Goal: Task Accomplishment & Management: Use online tool/utility

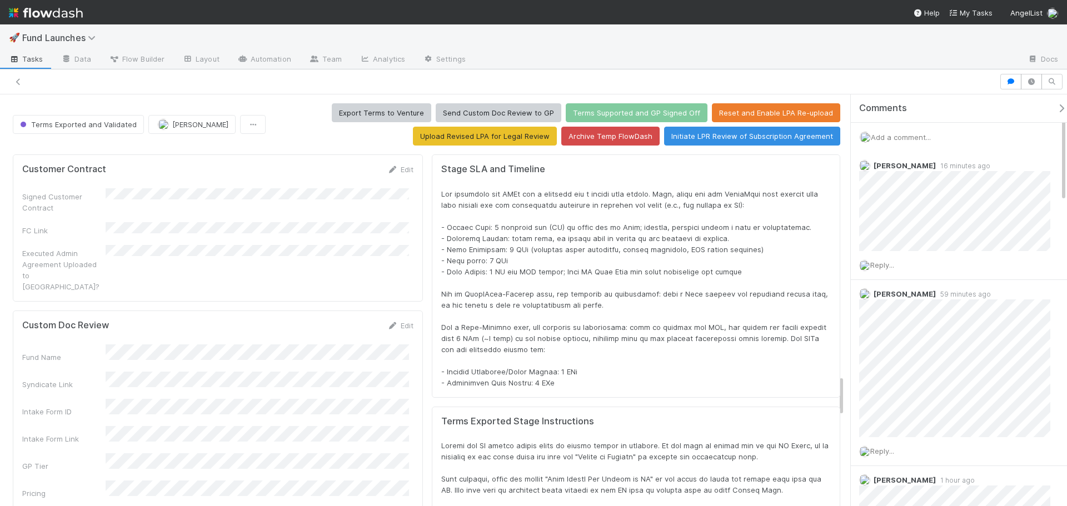
scroll to position [217, 792]
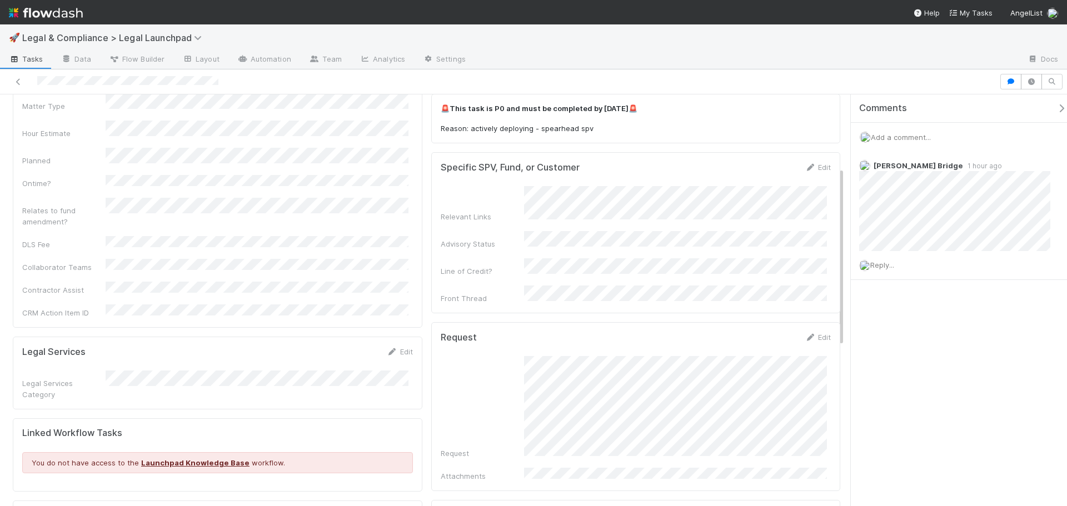
scroll to position [167, 0]
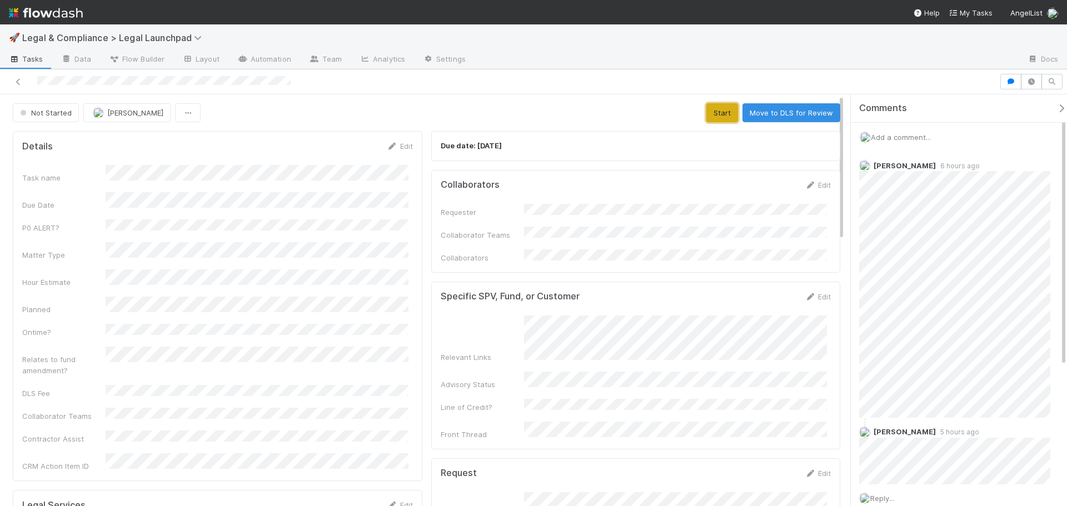
click at [707, 109] on button "Start" at bounding box center [722, 112] width 32 height 19
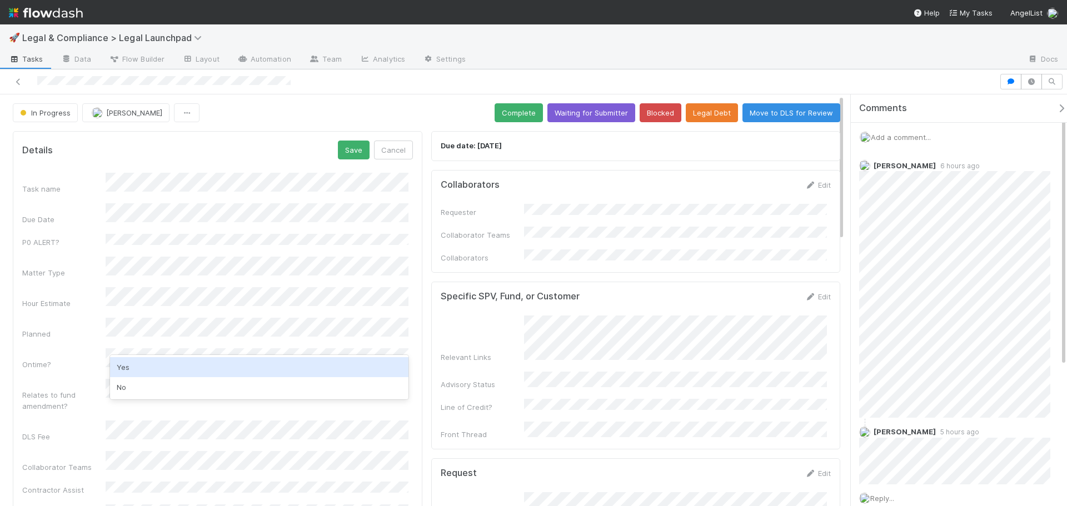
click at [169, 356] on div "Yes No" at bounding box center [259, 377] width 298 height 44
click at [130, 368] on div "Yes" at bounding box center [259, 367] width 298 height 20
click at [60, 348] on div "Ontime?" at bounding box center [217, 359] width 391 height 22
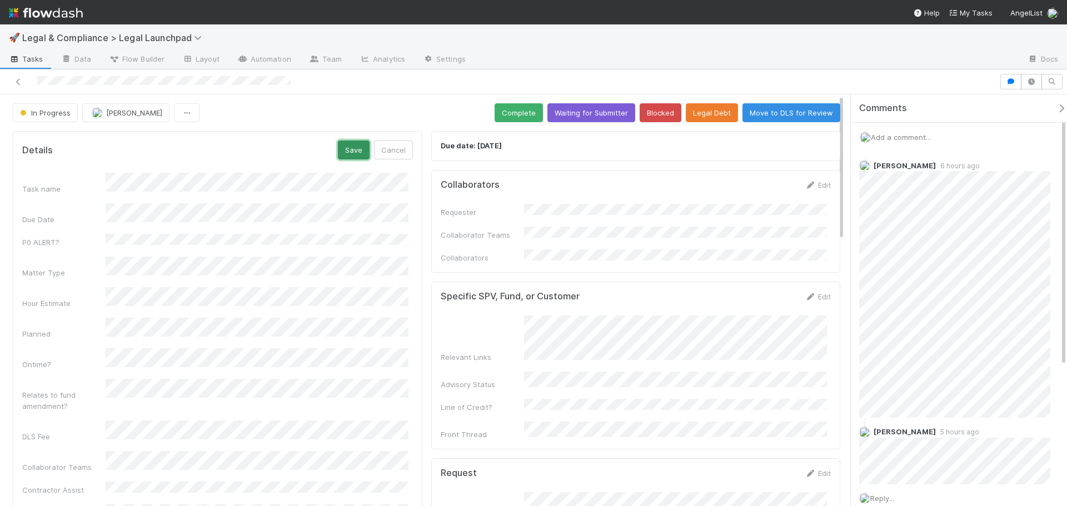
click at [357, 150] on button "Save" at bounding box center [354, 150] width 32 height 19
click at [501, 110] on button "Complete" at bounding box center [519, 112] width 48 height 19
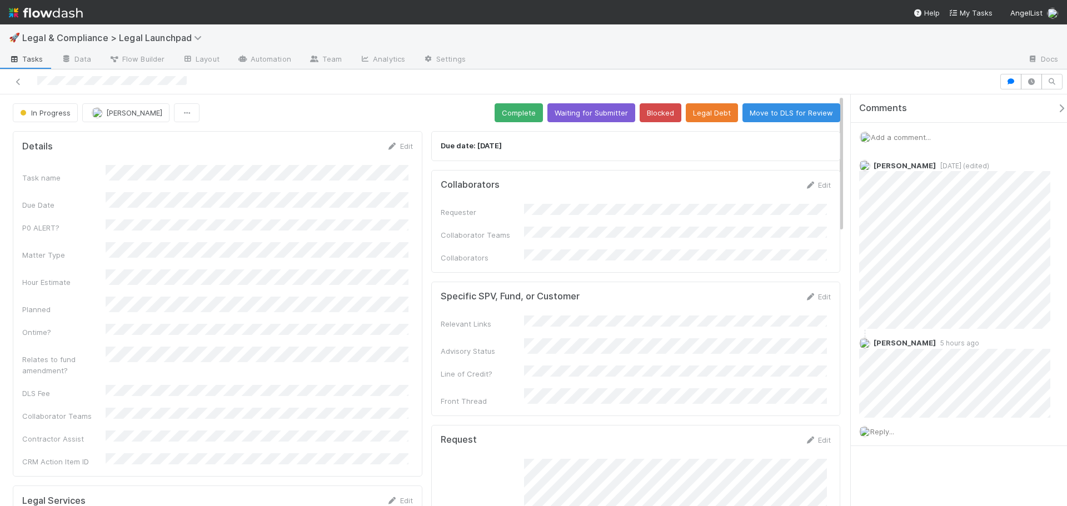
click at [300, 323] on div "Task name Due Date P0 ALERT? Matter Type Hour Estimate Planned Ontime? Relates …" at bounding box center [217, 316] width 391 height 302
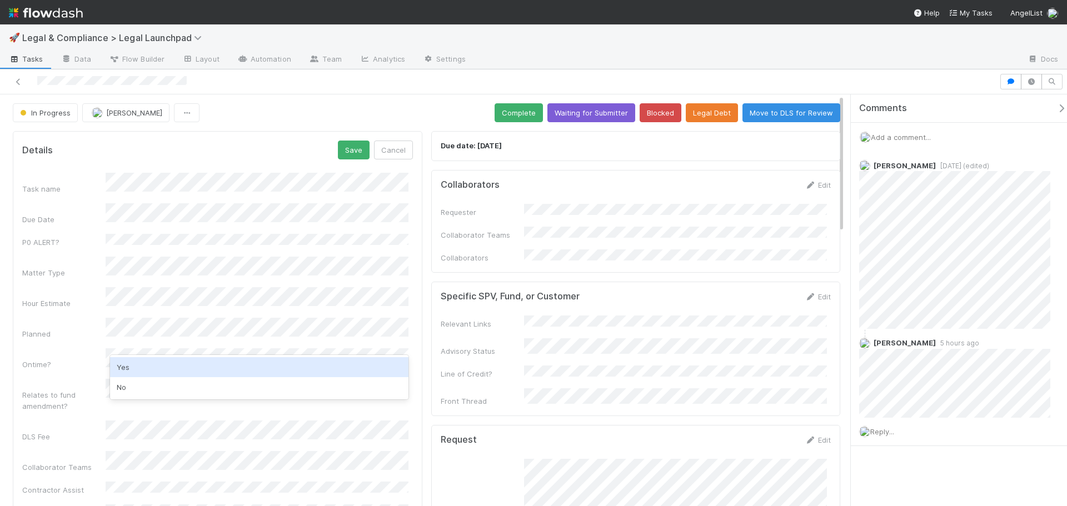
click at [171, 364] on div "Yes" at bounding box center [259, 367] width 298 height 20
click at [31, 322] on div "Planned" at bounding box center [217, 329] width 391 height 22
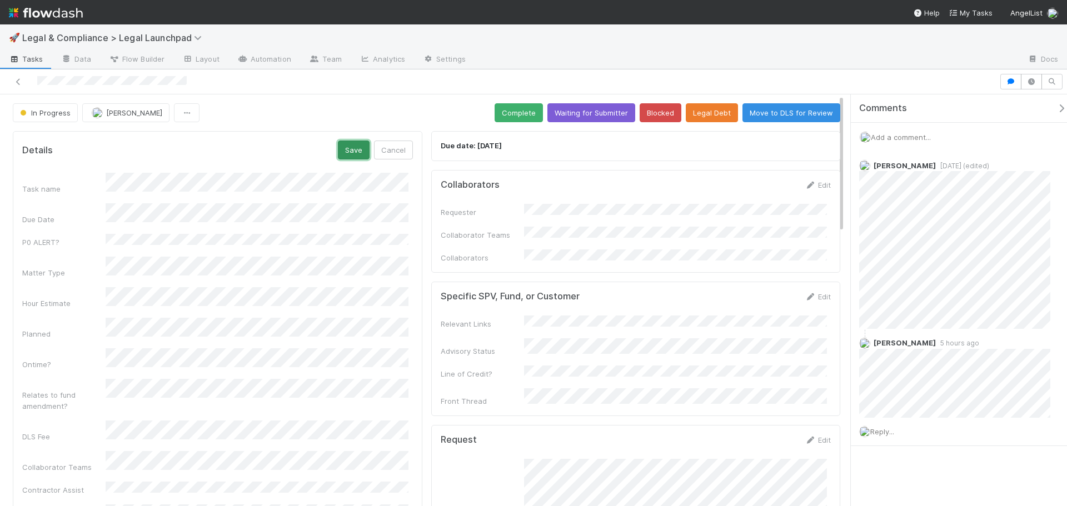
click at [351, 149] on button "Save" at bounding box center [354, 150] width 32 height 19
click at [517, 114] on button "Complete" at bounding box center [519, 112] width 48 height 19
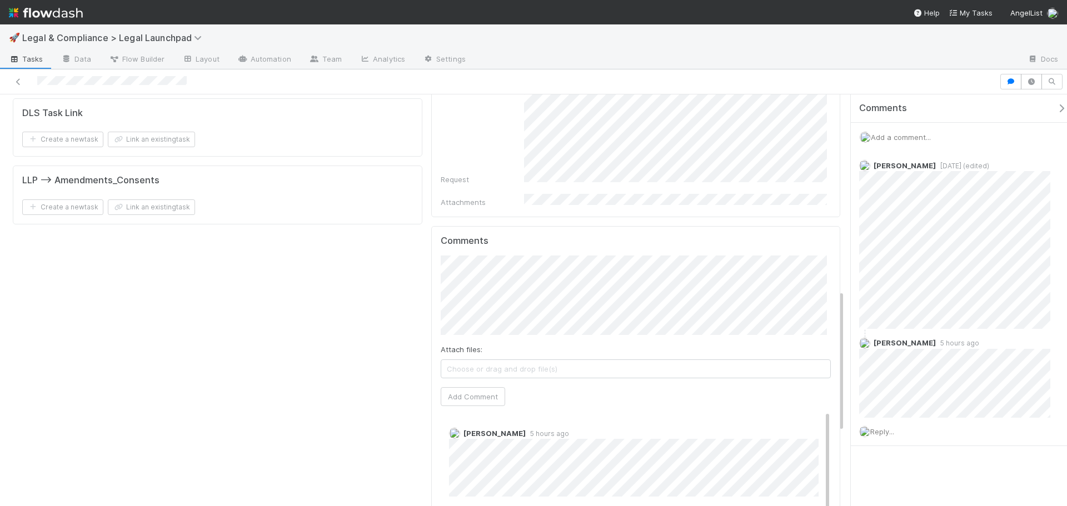
scroll to position [777, 0]
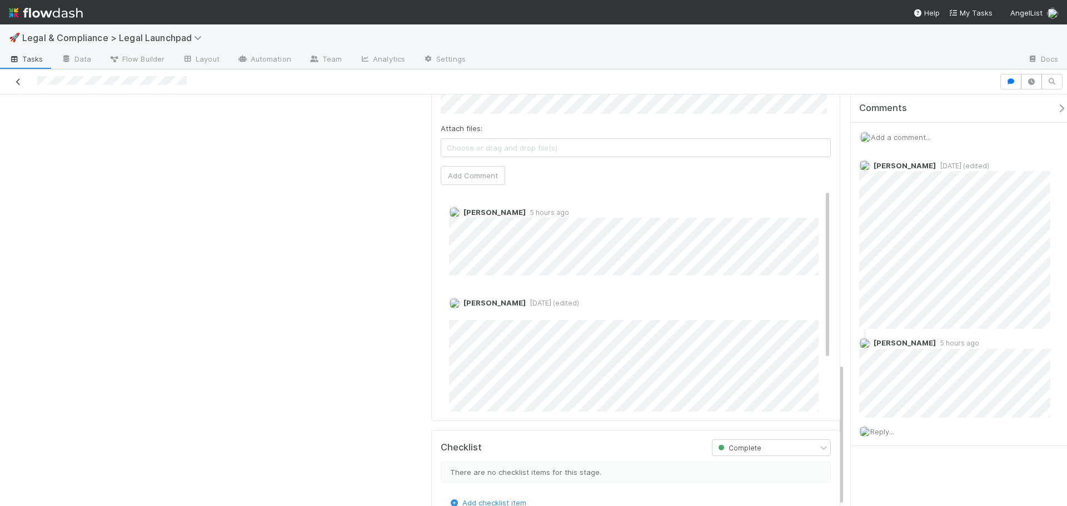
click at [16, 81] on icon at bounding box center [18, 81] width 11 height 7
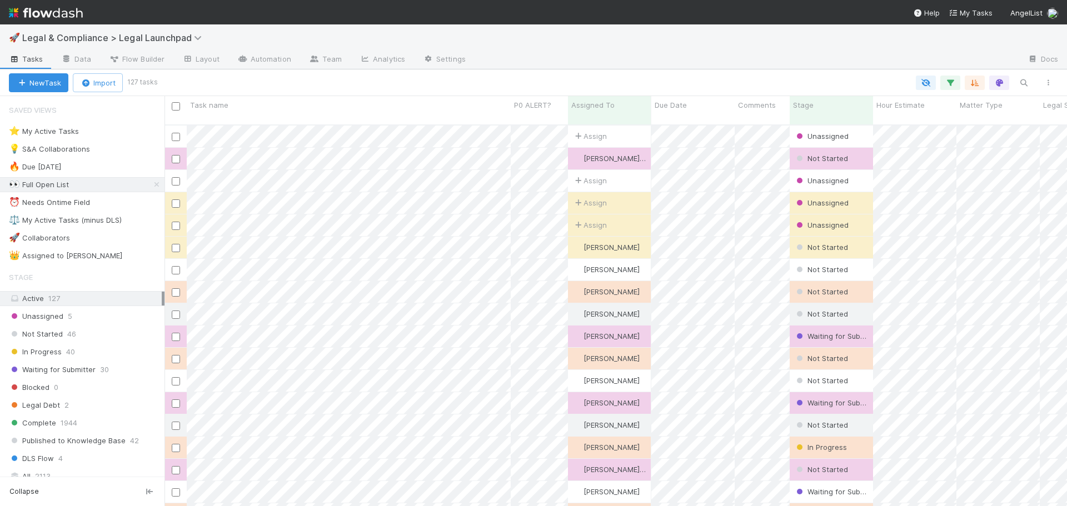
scroll to position [382, 894]
click at [113, 219] on div "⚖️ My Active Tasks (minus DLS)" at bounding box center [65, 220] width 113 height 14
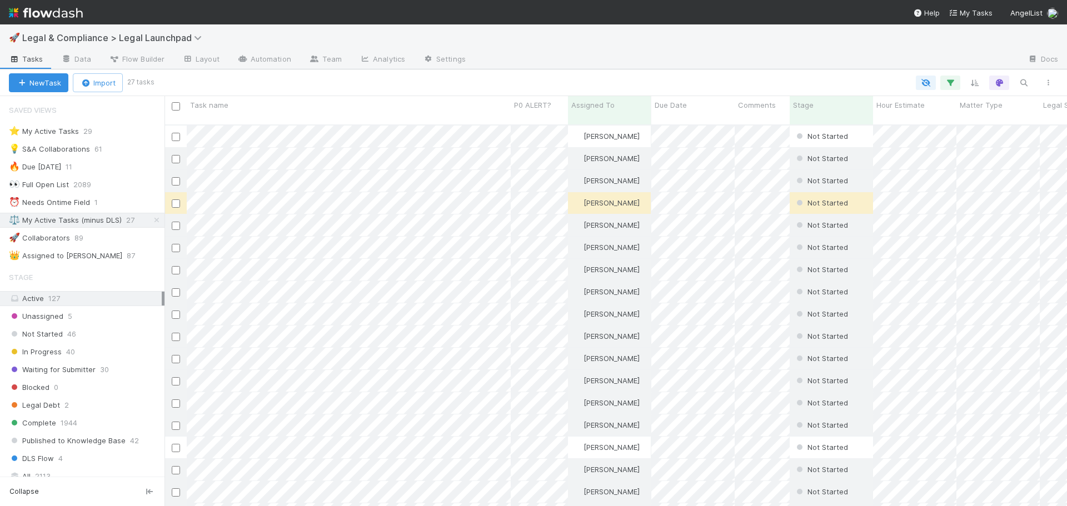
scroll to position [382, 894]
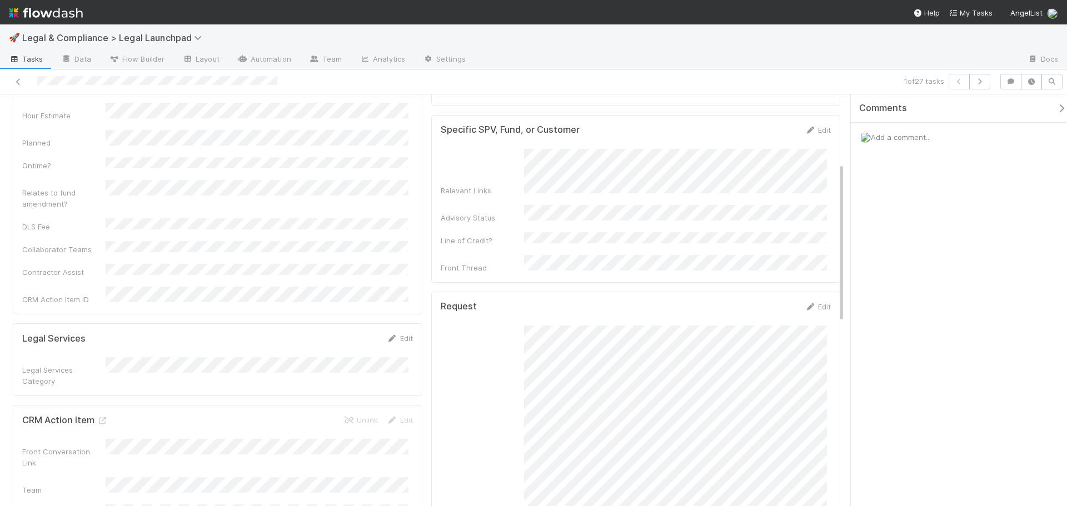
scroll to position [222, 0]
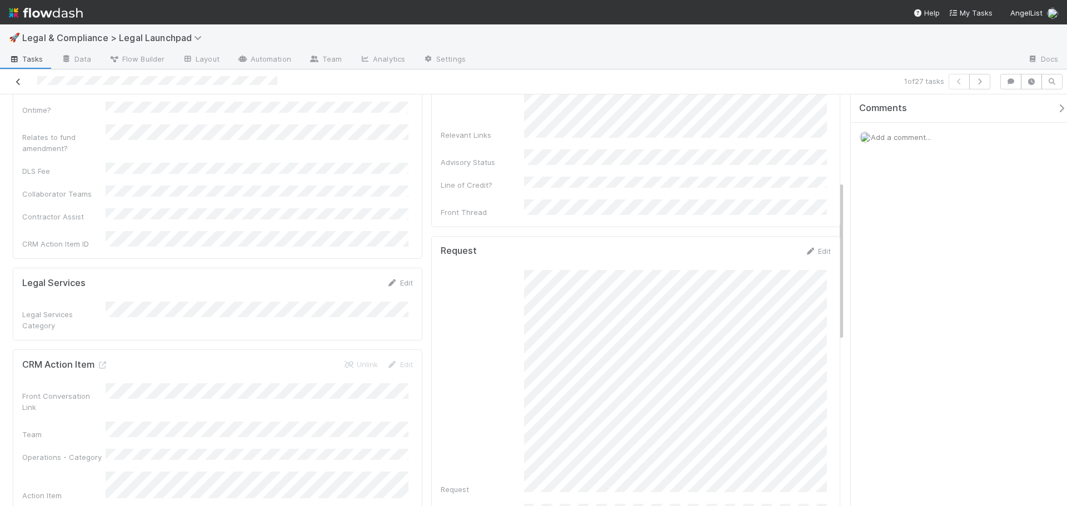
click at [14, 82] on icon at bounding box center [18, 81] width 11 height 7
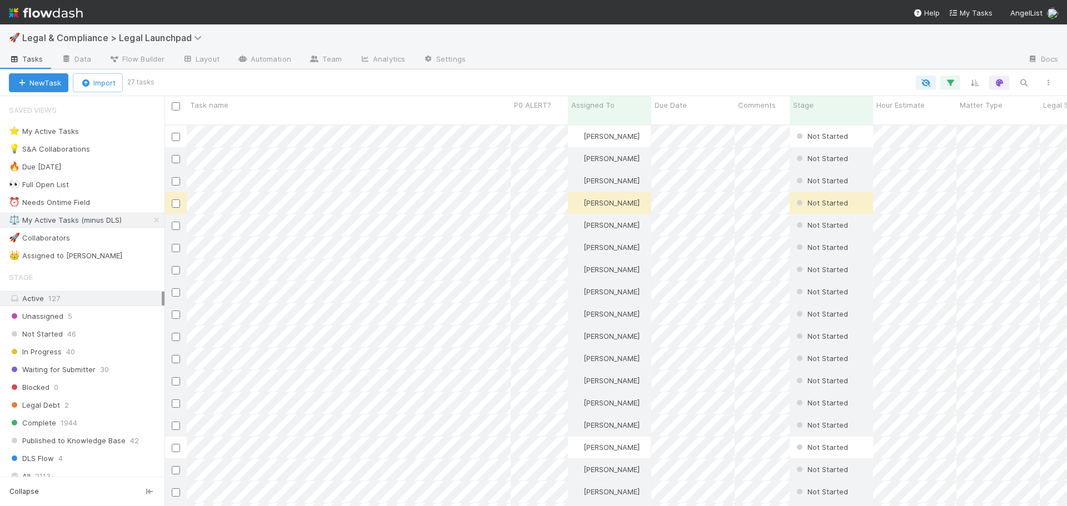
scroll to position [382, 894]
click at [82, 222] on div "⚖️ My Active Tasks (minus DLS)" at bounding box center [65, 220] width 113 height 14
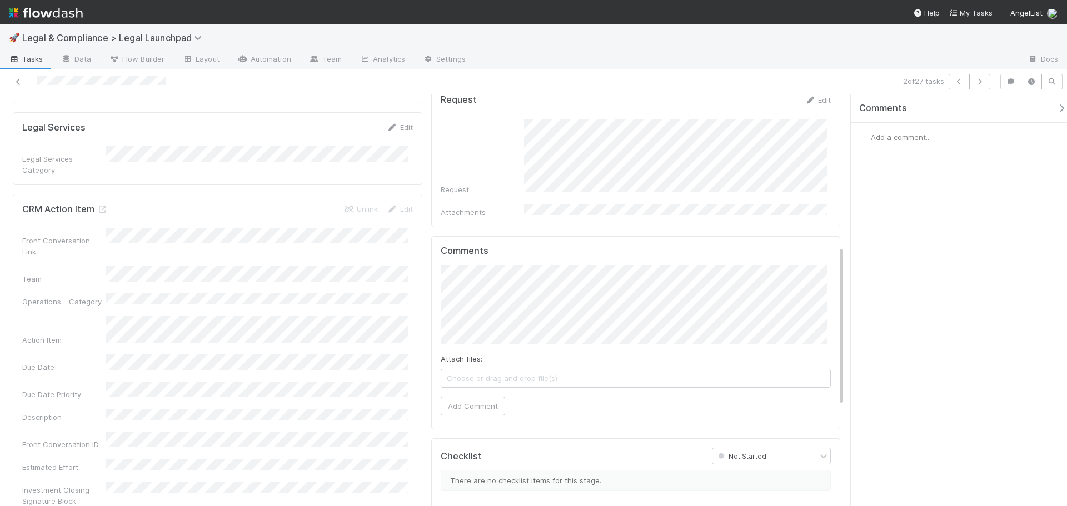
scroll to position [389, 0]
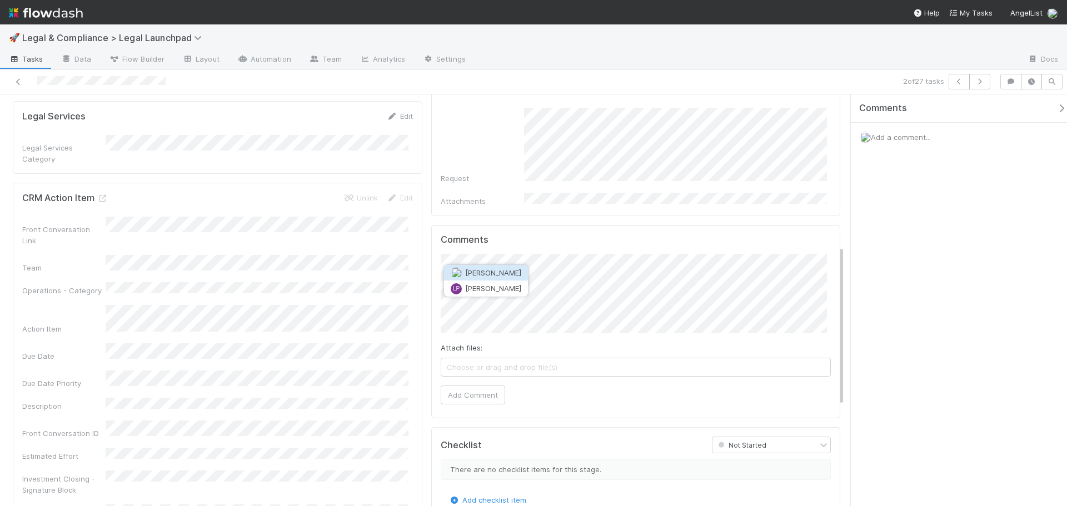
click at [516, 272] on button "Leia Slosberg" at bounding box center [486, 273] width 84 height 16
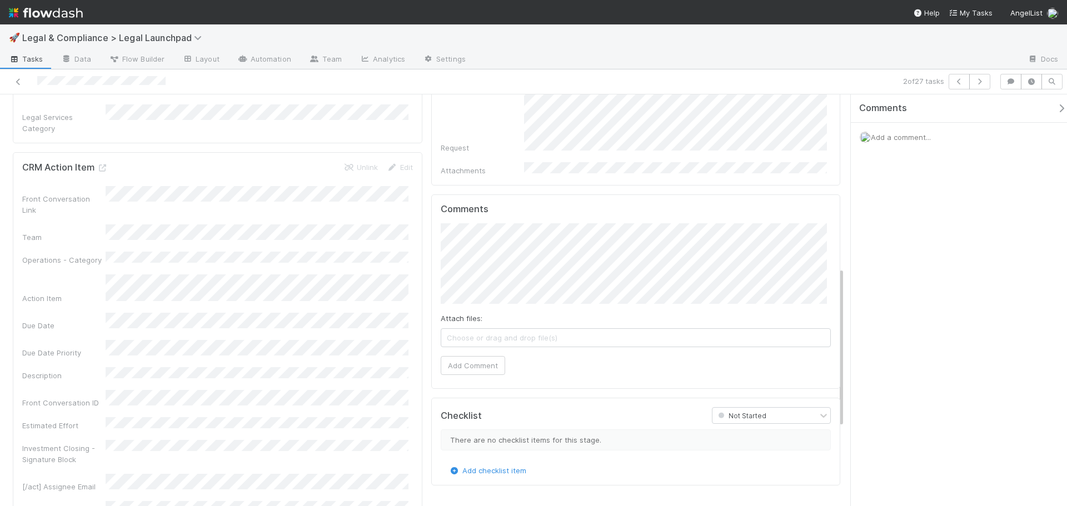
scroll to position [445, 0]
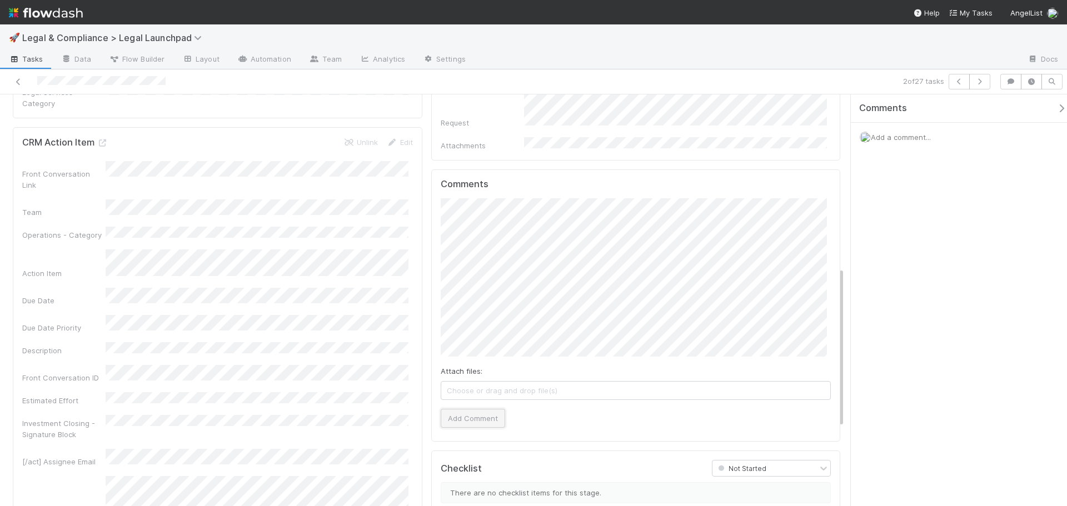
drag, startPoint x: 467, startPoint y: 397, endPoint x: 468, endPoint y: 390, distance: 6.7
click at [468, 409] on button "Add Comment" at bounding box center [473, 418] width 64 height 19
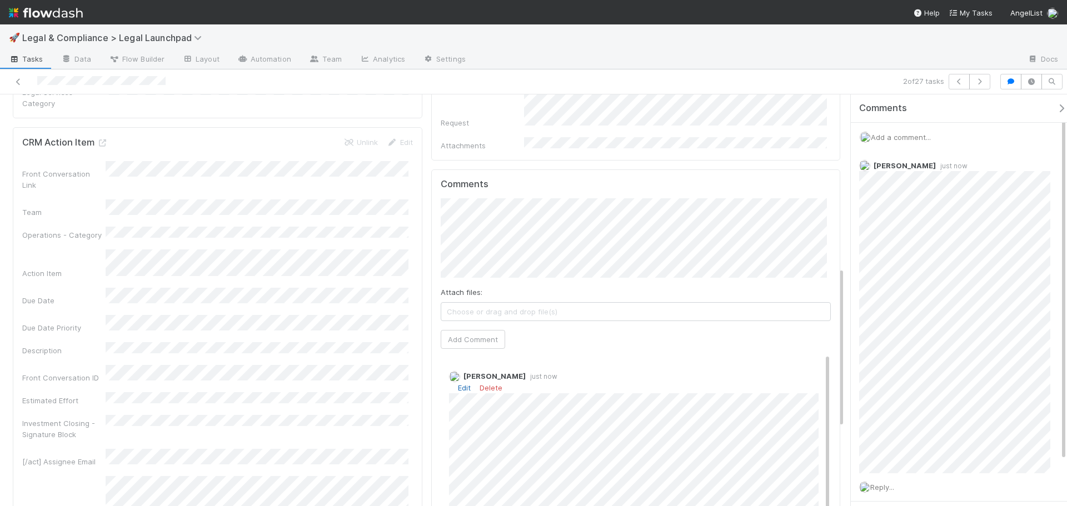
click at [464, 383] on link "Edit" at bounding box center [464, 387] width 13 height 9
click at [500, 402] on span "Leia Slosberg" at bounding box center [501, 405] width 56 height 9
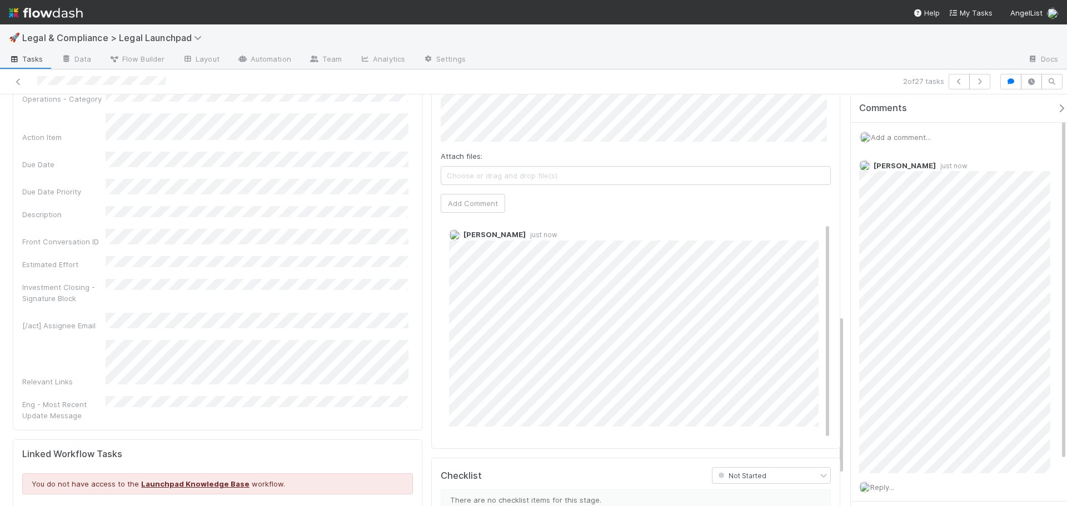
scroll to position [611, 0]
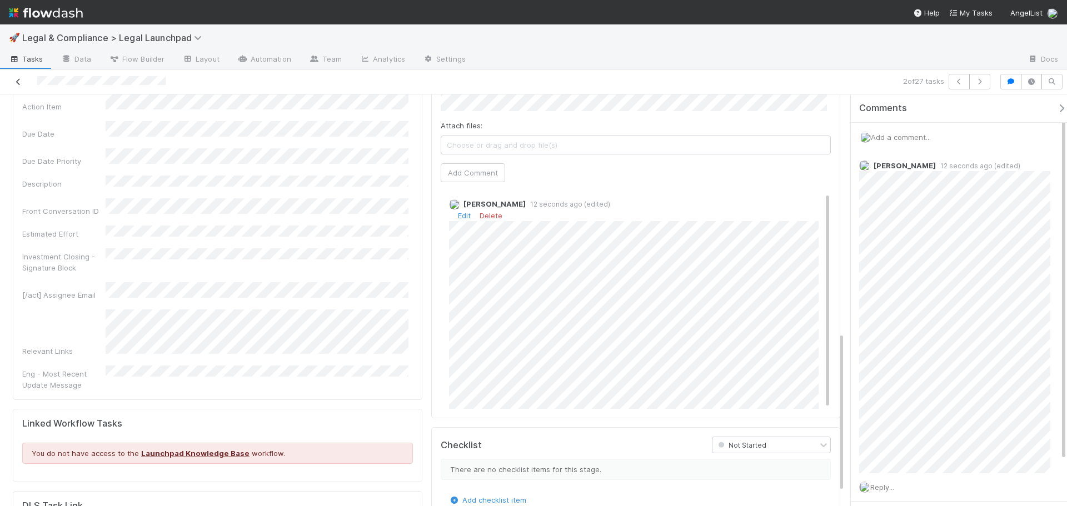
click at [17, 82] on icon at bounding box center [18, 81] width 11 height 7
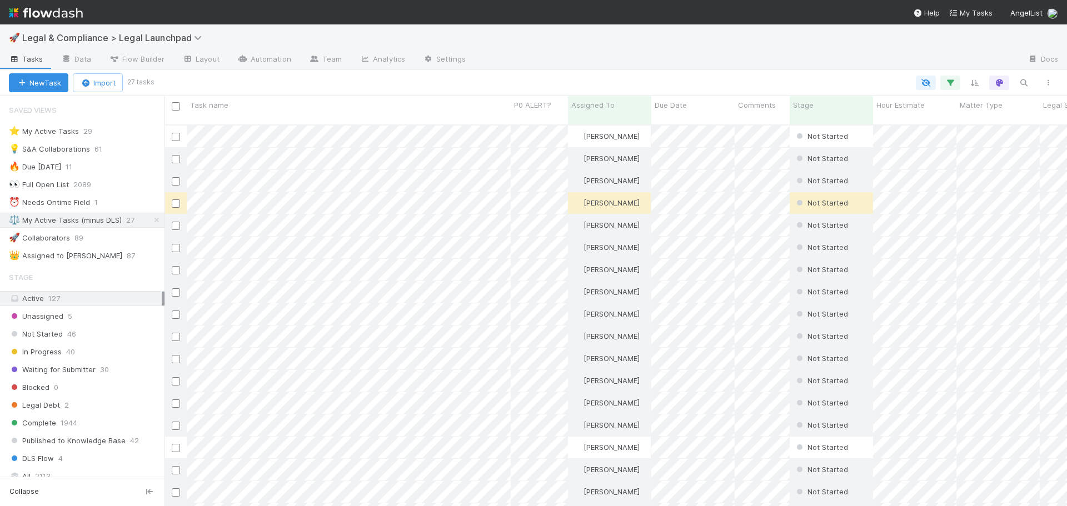
scroll to position [382, 894]
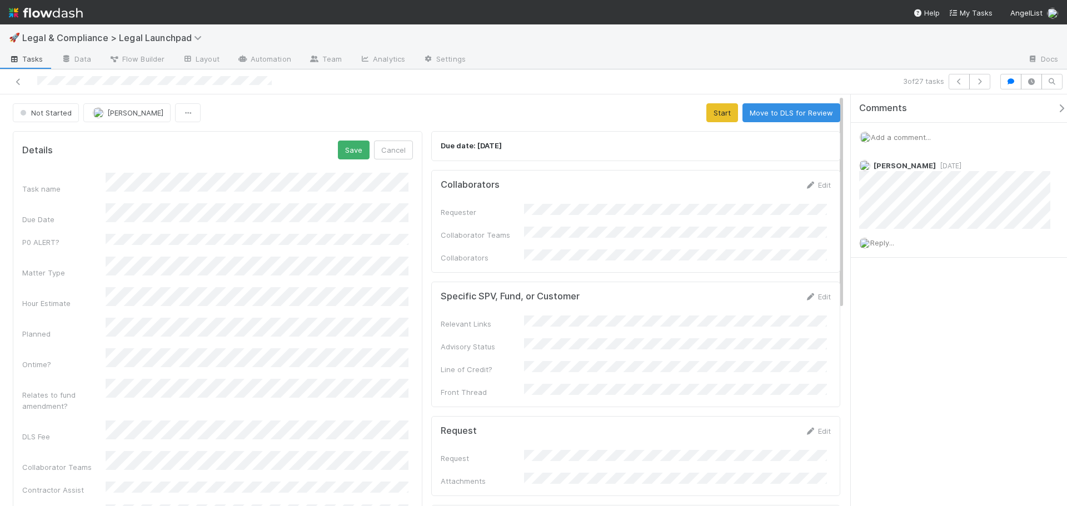
click at [171, 296] on div "Task name Due Date P0 ALERT? Matter Type Hour Estimate Planned Ontime? Relates …" at bounding box center [217, 349] width 391 height 353
click at [156, 363] on div "Yes" at bounding box center [259, 367] width 298 height 20
click at [358, 157] on button "Save" at bounding box center [354, 150] width 32 height 19
click at [713, 104] on button "Start" at bounding box center [722, 112] width 32 height 19
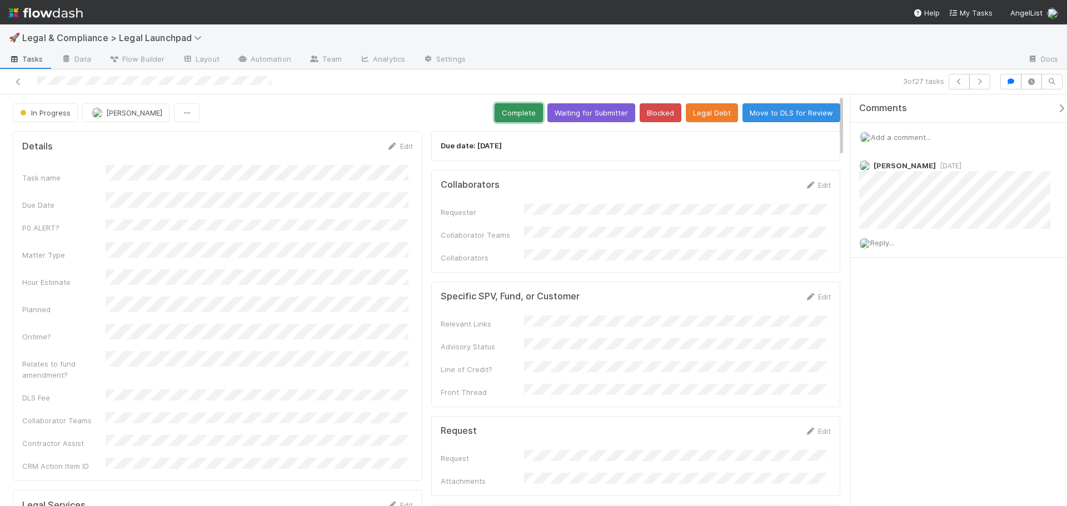
click at [504, 113] on button "Complete" at bounding box center [519, 112] width 48 height 19
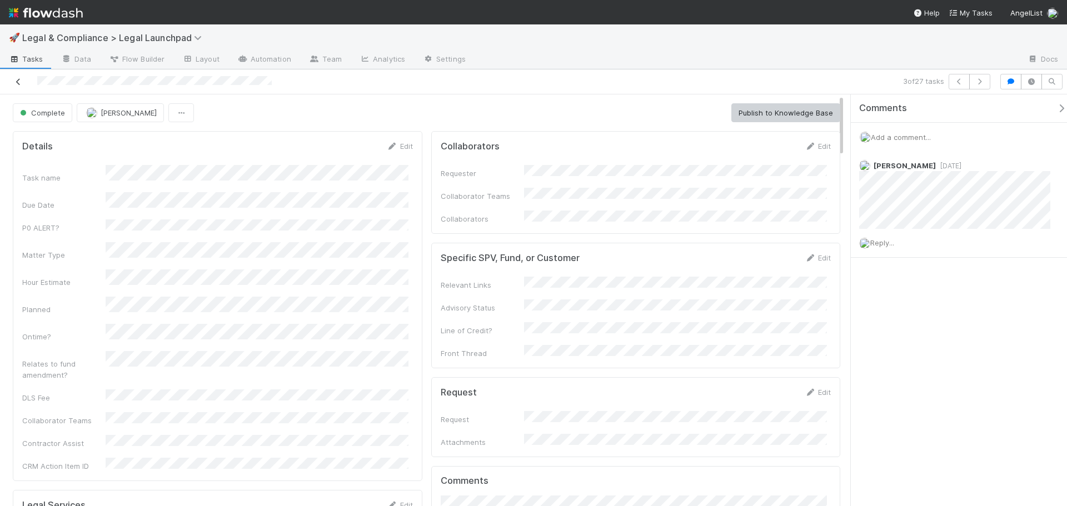
click at [13, 83] on icon at bounding box center [18, 81] width 11 height 7
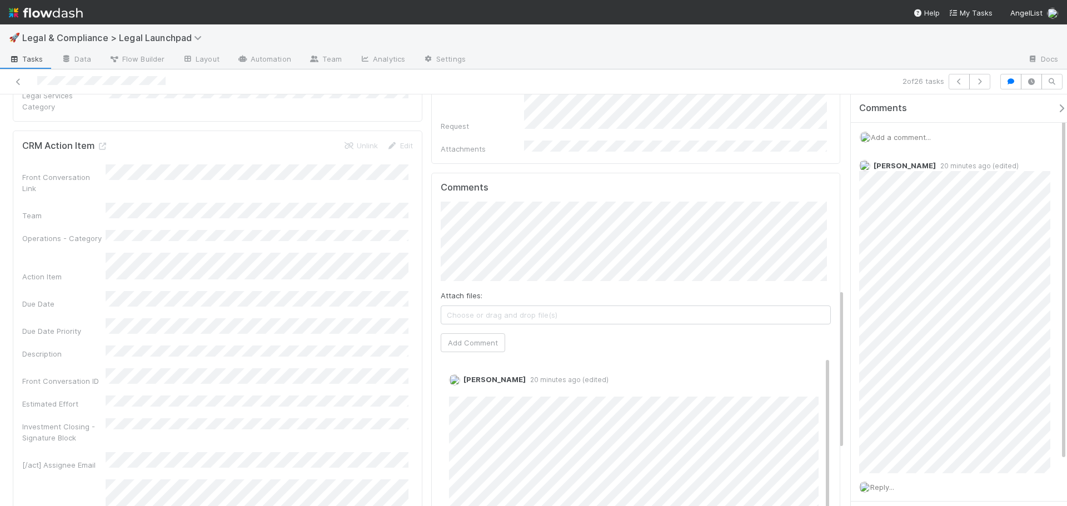
scroll to position [500, 0]
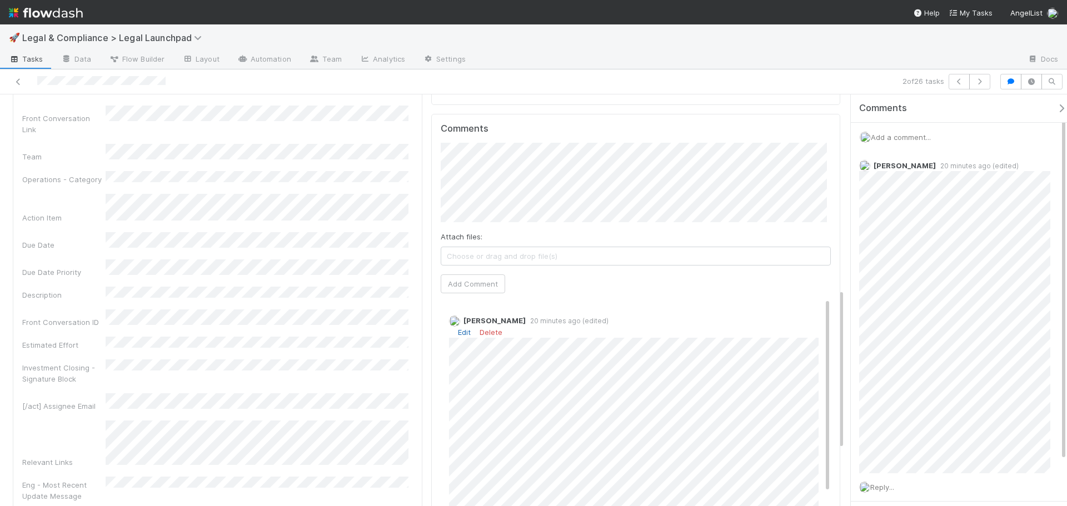
click at [461, 328] on link "Edit" at bounding box center [464, 332] width 13 height 9
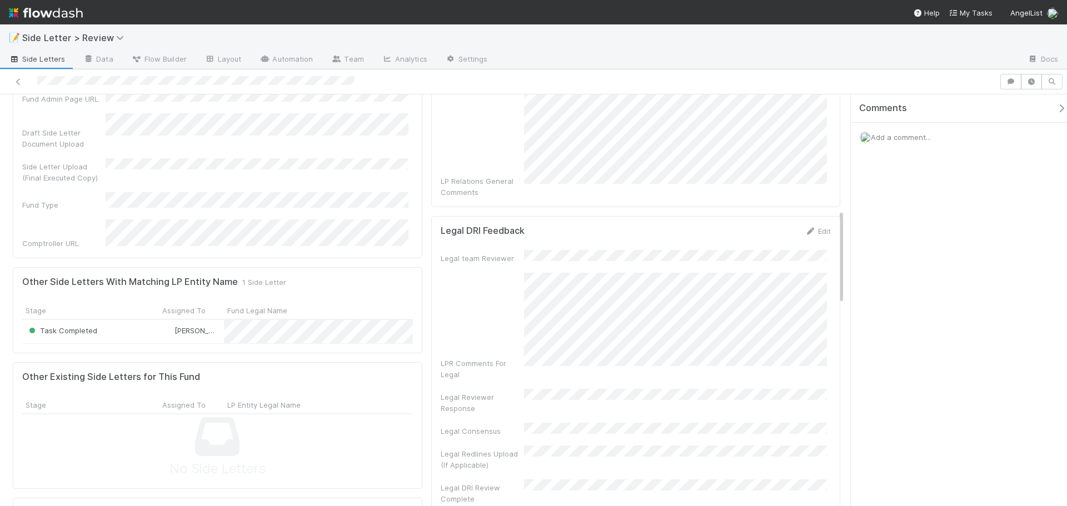
scroll to position [500, 0]
drag, startPoint x: 125, startPoint y: 264, endPoint x: 113, endPoint y: 268, distance: 12.1
click at [113, 316] on div "Task Completed" at bounding box center [90, 327] width 137 height 23
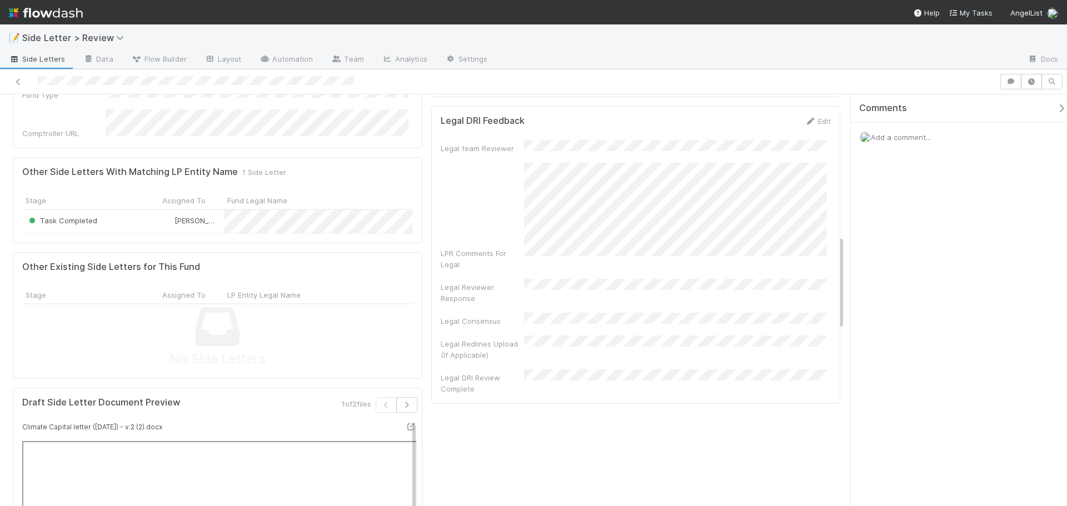
scroll to position [611, 0]
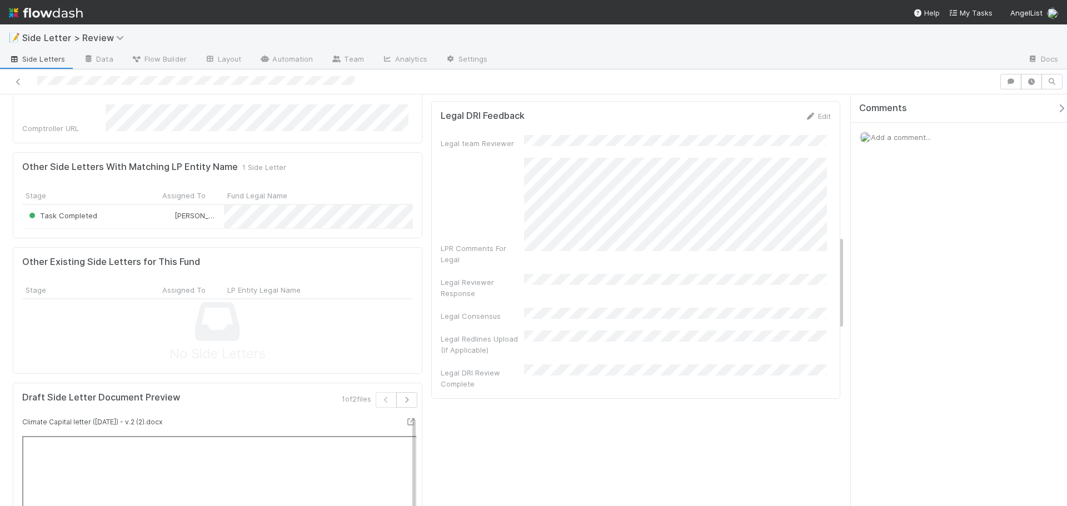
click at [616, 331] on div "Legal Redlines Upload (If Applicable)" at bounding box center [636, 343] width 391 height 25
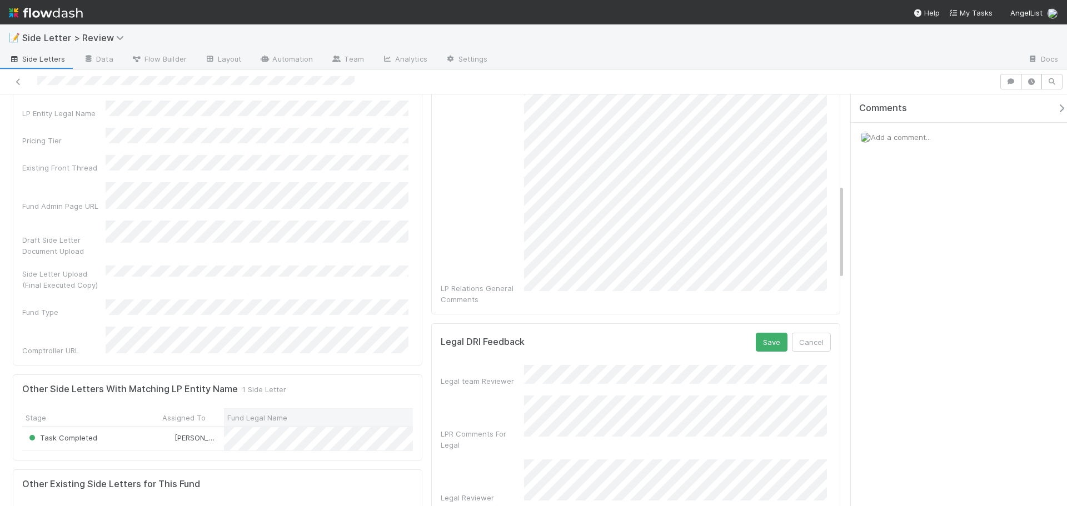
scroll to position [445, 0]
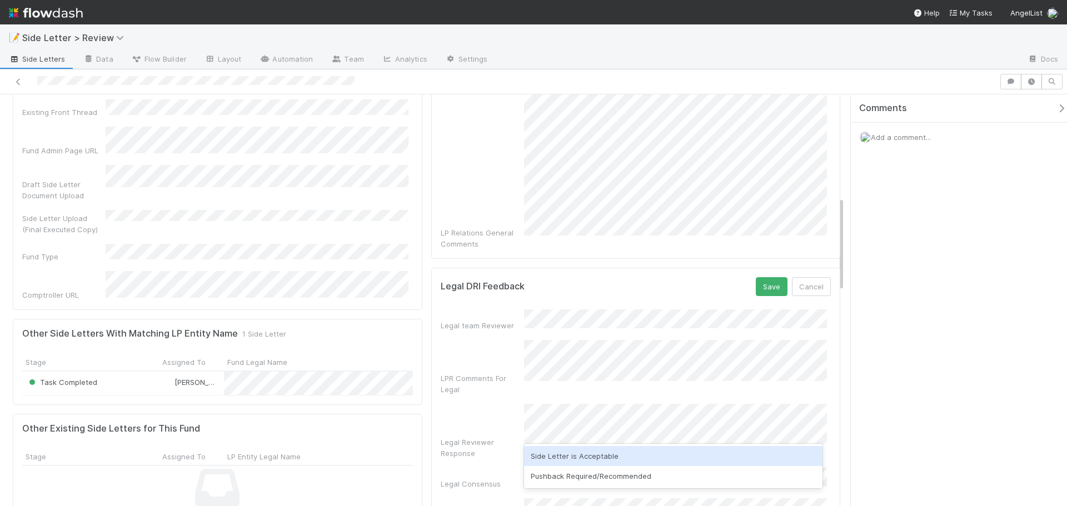
click at [590, 470] on div "Pushback Required/Recommended" at bounding box center [673, 476] width 298 height 20
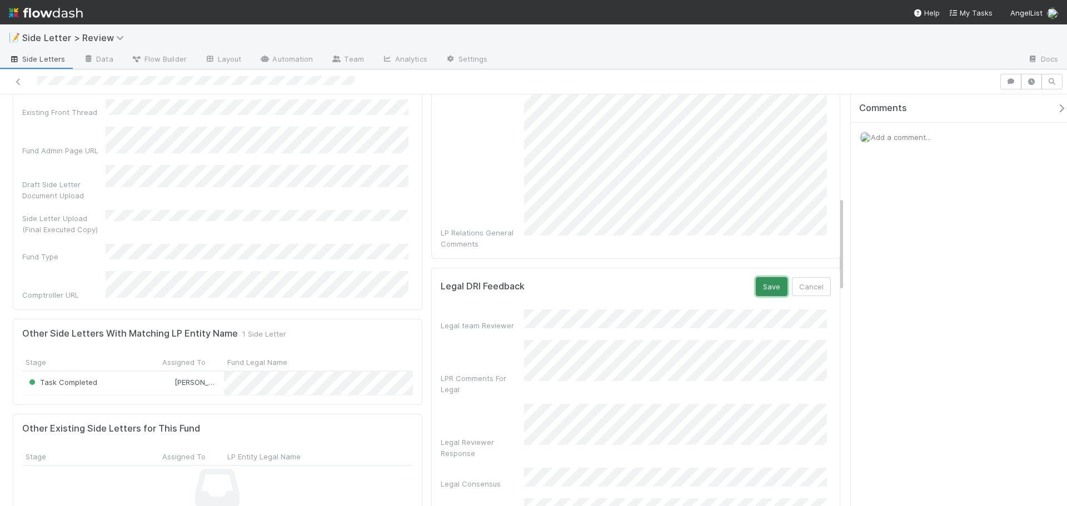
click at [764, 277] on button "Save" at bounding box center [772, 286] width 32 height 19
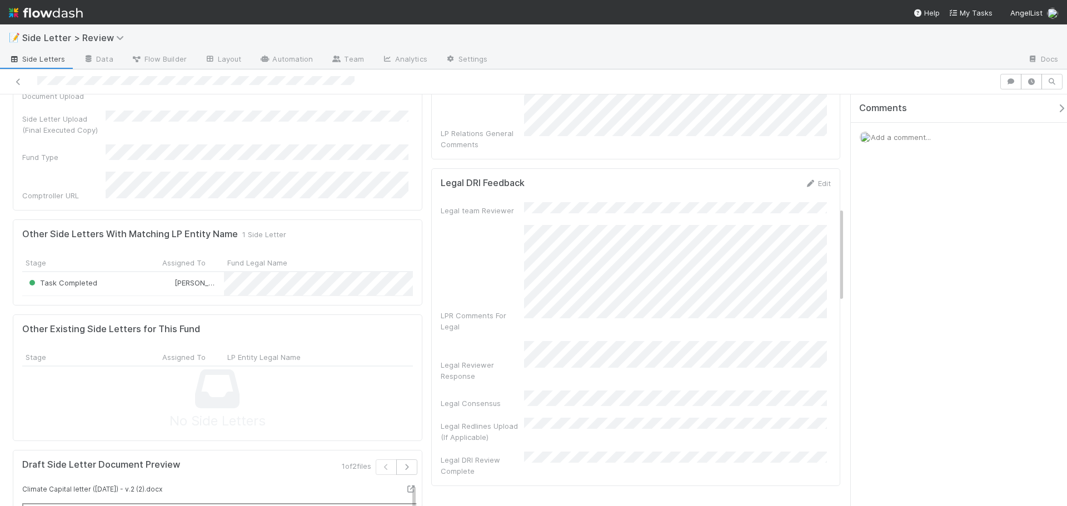
scroll to position [556, 0]
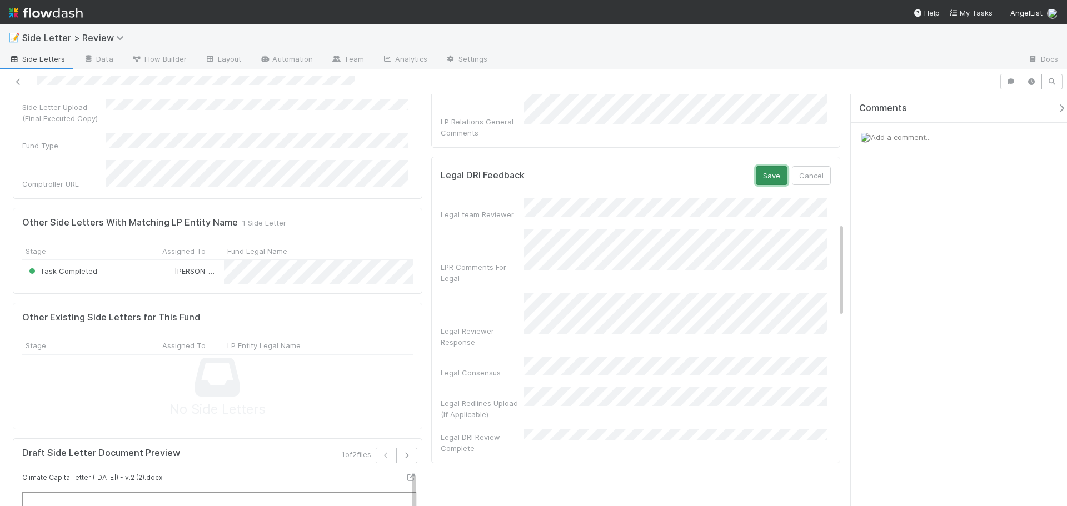
click at [756, 166] on button "Save" at bounding box center [772, 175] width 32 height 19
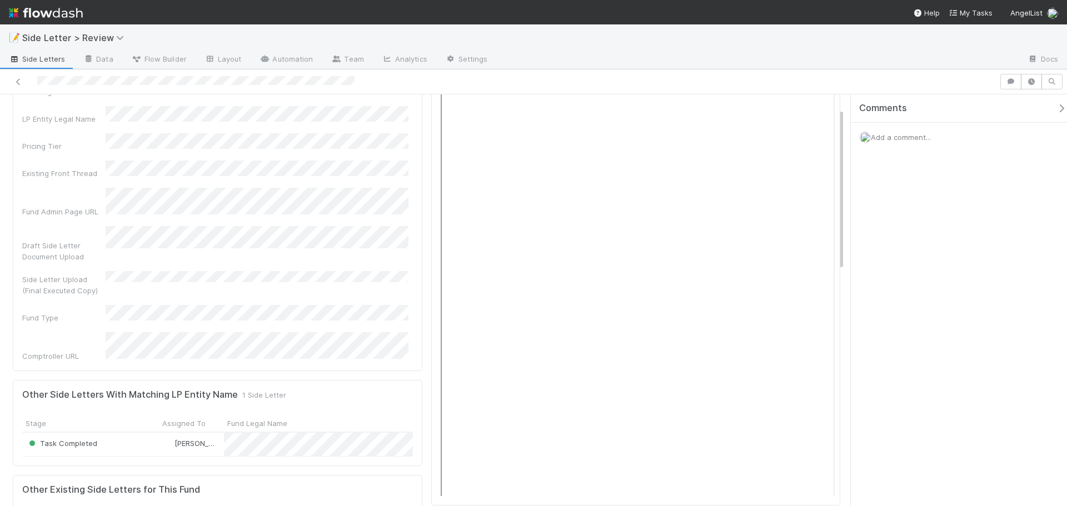
scroll to position [0, 0]
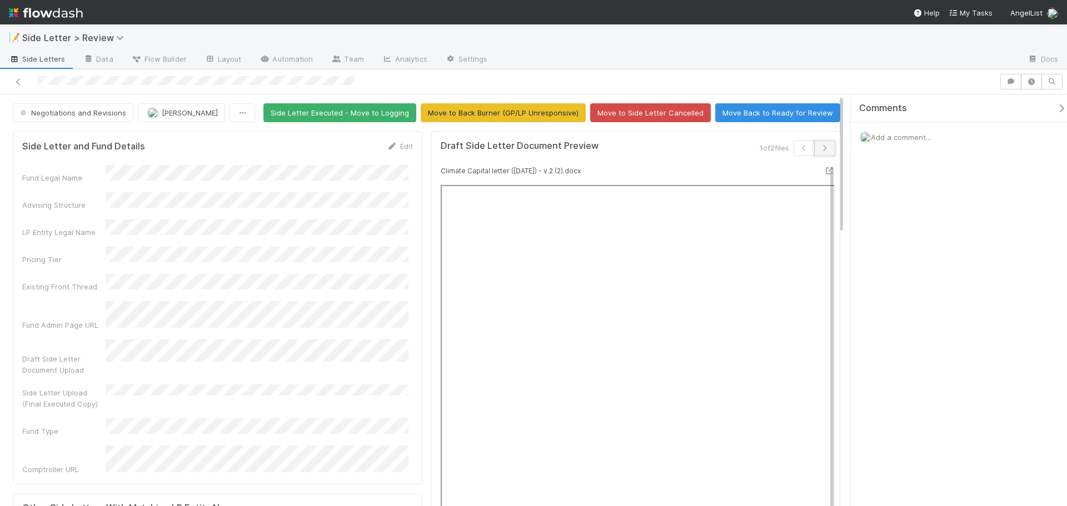
click at [818, 142] on button "button" at bounding box center [824, 149] width 21 height 16
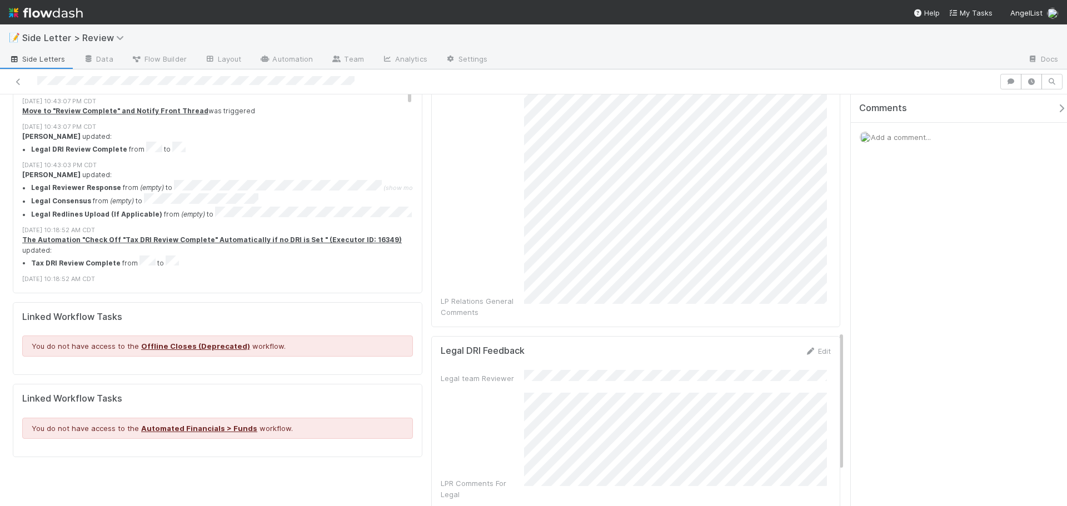
scroll to position [698, 0]
drag, startPoint x: 840, startPoint y: 157, endPoint x: 827, endPoint y: 393, distance: 237.1
click at [827, 393] on div "Side Letter and Fund Details Edit Fund Legal Name Advising Structure LP Entity …" at bounding box center [426, 47] width 853 height 1237
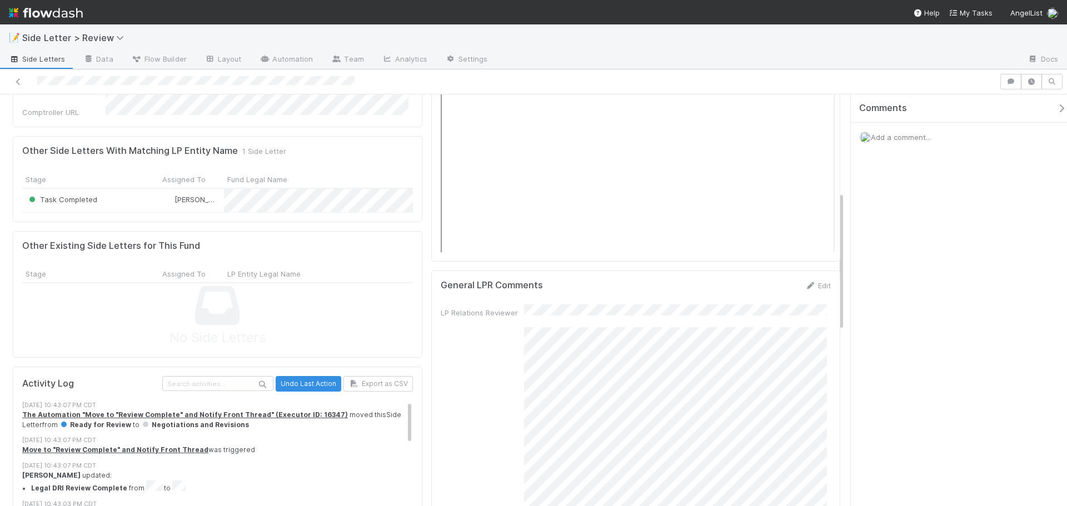
scroll to position [0, 0]
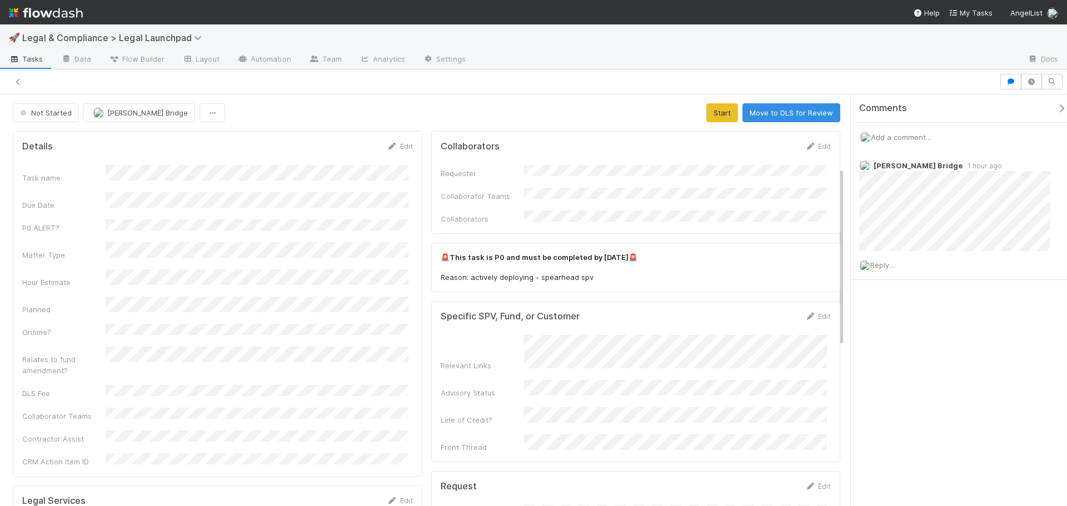
scroll to position [167, 0]
